Goal: Information Seeking & Learning: Find specific page/section

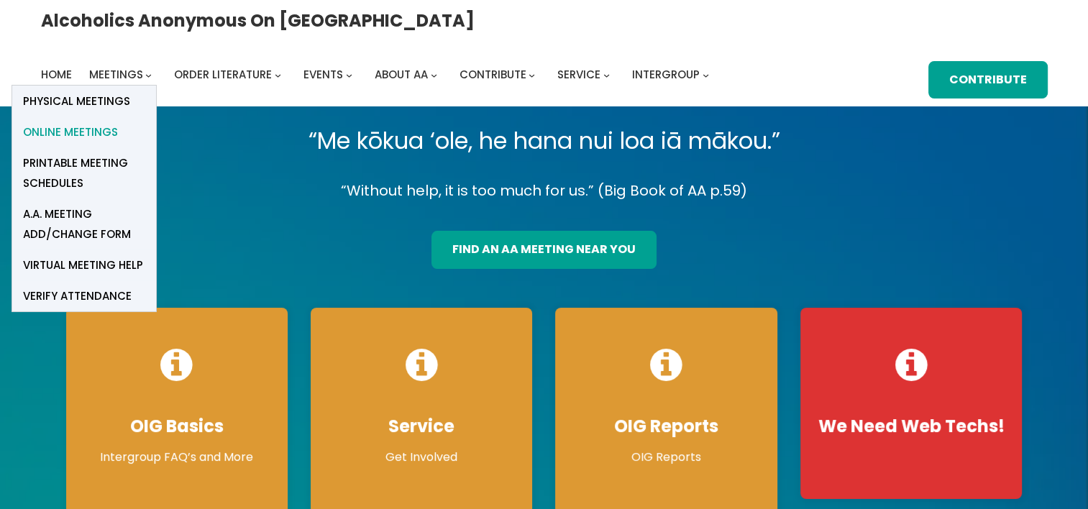
click at [118, 122] on span "Online Meetings" at bounding box center [70, 132] width 95 height 20
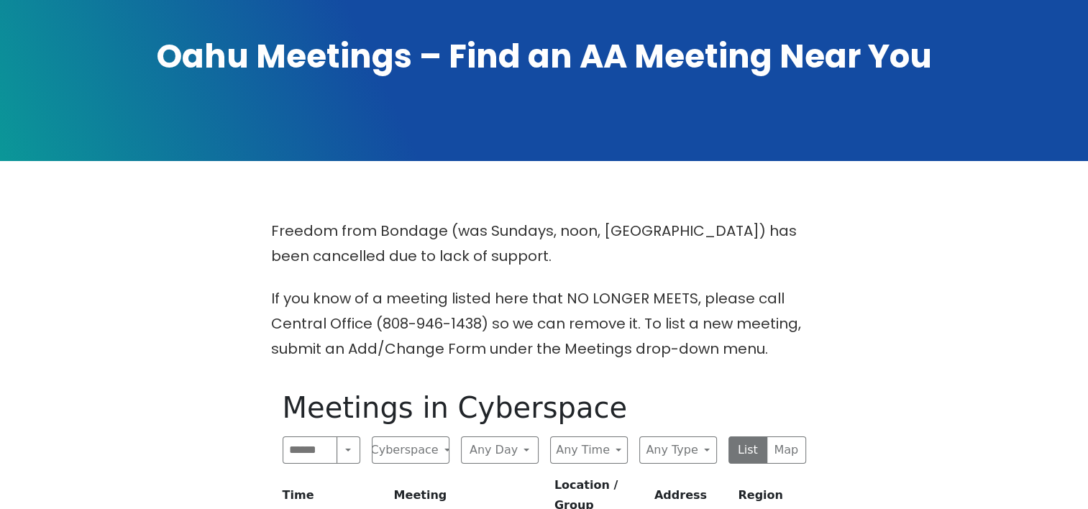
scroll to position [216, 0]
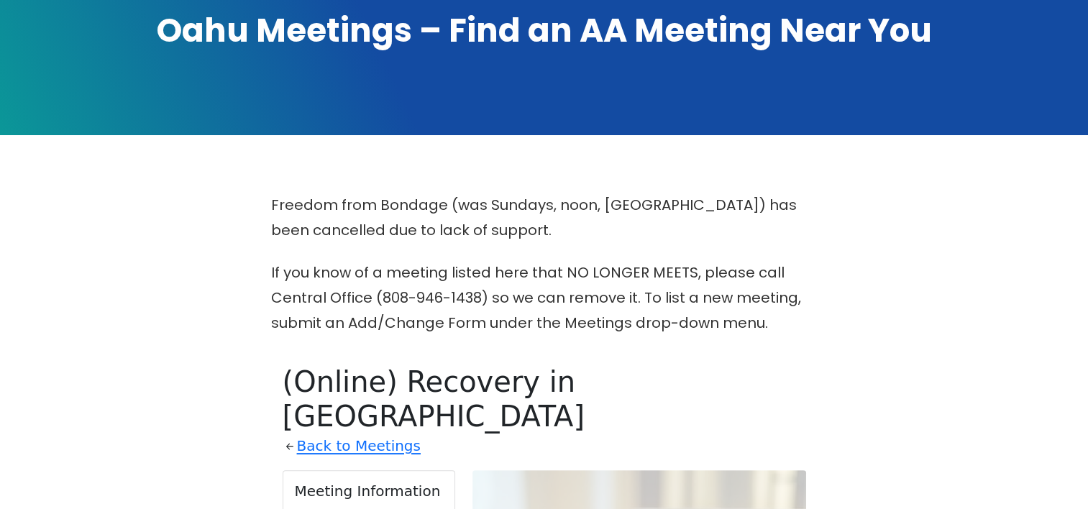
scroll to position [569, 0]
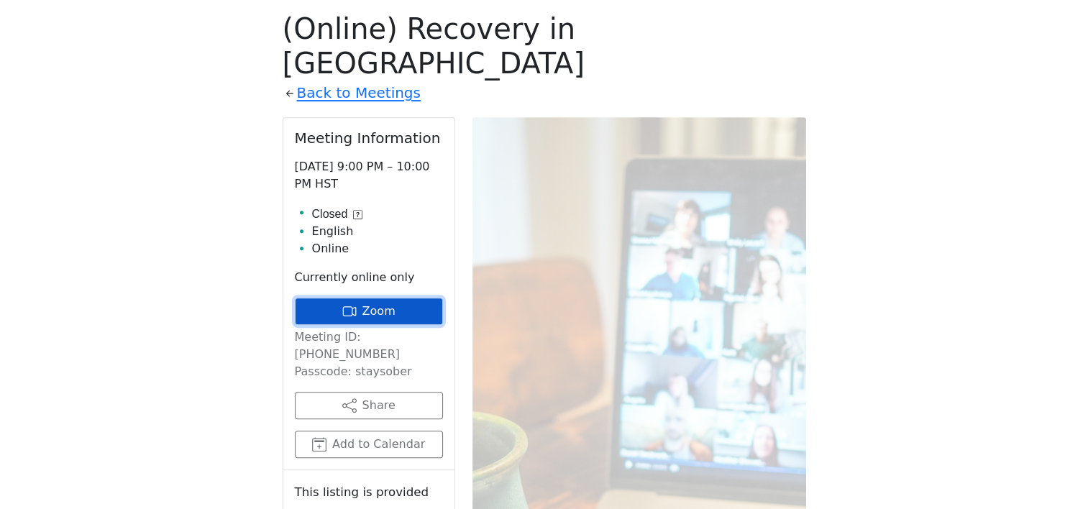
click at [375, 298] on link "Zoom" at bounding box center [369, 311] width 148 height 27
